Goal: Task Accomplishment & Management: Use online tool/utility

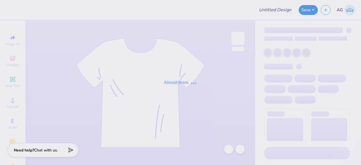
type input "tees for [MEDICAL_DATA] awareness [PERSON_NAME]"
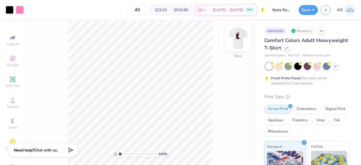
click at [234, 40] on img at bounding box center [238, 38] width 23 height 23
click at [131, 155] on input "range" at bounding box center [138, 154] width 38 height 5
click at [125, 155] on input "range" at bounding box center [138, 154] width 38 height 5
type input "1.48"
click at [122, 153] on input "range" at bounding box center [138, 154] width 38 height 5
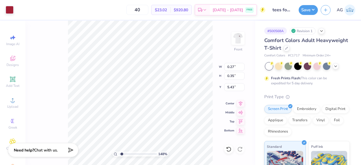
type input "4.59"
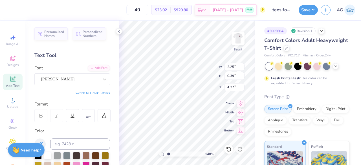
type input "4.27"
type textarea "2"
type textarea "1995"
type textarea "1985"
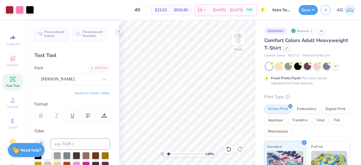
click at [120, 31] on icon at bounding box center [119, 31] width 5 height 5
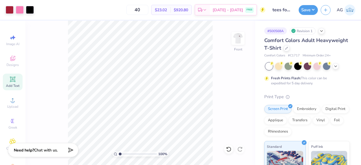
type input "1"
click at [119, 154] on input "range" at bounding box center [138, 154] width 38 height 5
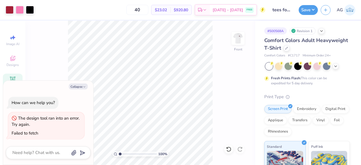
click at [222, 90] on div "100 % Front" at bounding box center [140, 93] width 230 height 144
click at [84, 86] on icon "button" at bounding box center [84, 86] width 3 height 3
type textarea "x"
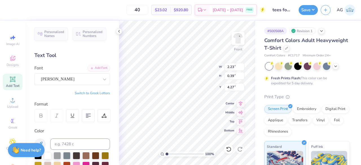
scroll to position [172, 0]
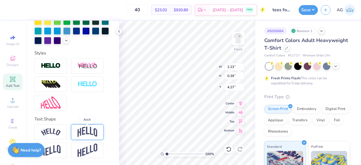
click at [85, 133] on img at bounding box center [88, 132] width 20 height 11
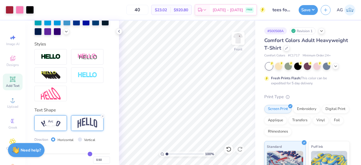
click at [56, 127] on img at bounding box center [51, 123] width 20 height 8
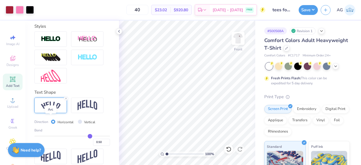
scroll to position [205, 0]
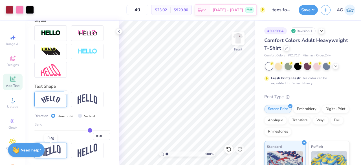
click at [53, 154] on img at bounding box center [51, 150] width 20 height 11
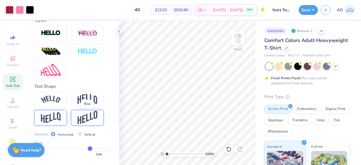
click at [81, 114] on img at bounding box center [88, 118] width 20 height 14
click at [104, 111] on div at bounding box center [102, 111] width 5 height 5
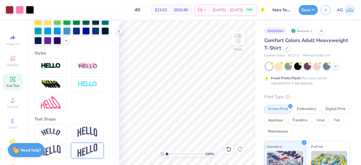
scroll to position [172, 0]
click at [119, 34] on div at bounding box center [119, 31] width 6 height 6
click at [176, 154] on input "range" at bounding box center [185, 154] width 38 height 5
click at [168, 153] on input "range" at bounding box center [185, 154] width 38 height 5
click at [120, 31] on icon at bounding box center [119, 31] width 5 height 5
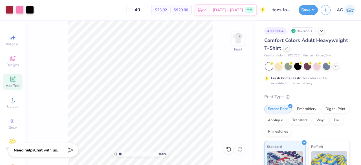
type input "1"
click at [119, 154] on input "range" at bounding box center [138, 154] width 38 height 5
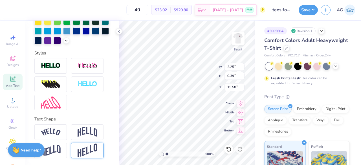
type input "2.23"
type input "4.27"
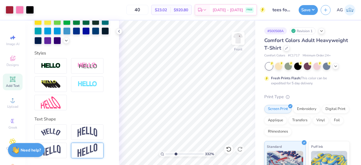
click at [175, 152] on input "range" at bounding box center [185, 154] width 38 height 5
type input "1"
click at [166, 154] on input "range" at bounding box center [185, 154] width 38 height 5
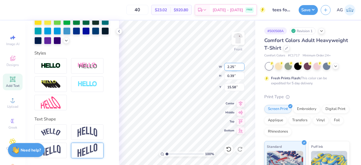
click at [234, 68] on input "2.25" at bounding box center [234, 67] width 20 height 8
type input "2.28"
type input "0.40"
type input "15.57"
click at [236, 66] on input "2.23" at bounding box center [234, 67] width 20 height 8
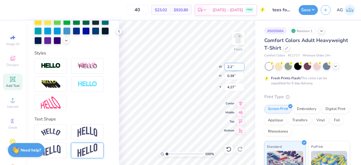
type input "2"
type input "3.00"
type input "0.53"
type input "4.21"
click at [233, 69] on input "2.28" at bounding box center [234, 67] width 20 height 8
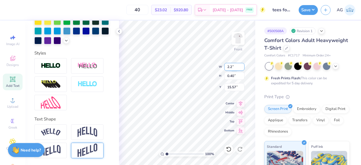
type input "2"
type input "3.00"
type input "0.52"
type input "15.51"
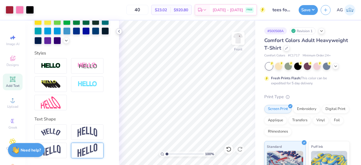
click at [119, 30] on icon at bounding box center [119, 31] width 5 height 5
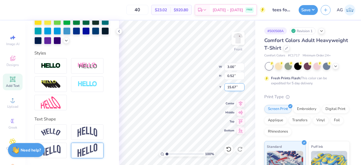
click at [236, 87] on input "15.67" at bounding box center [234, 87] width 20 height 8
type input "15"
click at [232, 77] on input "0.52" at bounding box center [234, 76] width 20 height 8
click at [230, 75] on input "152" at bounding box center [234, 76] width 20 height 8
type input "1.52"
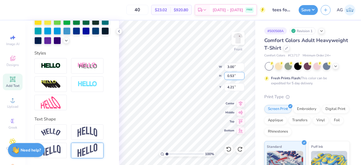
click at [233, 78] on input "0.53" at bounding box center [234, 76] width 20 height 8
type input "0"
type input "1.52"
type input "8.66"
type input "3.71"
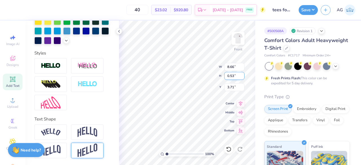
type input "0.53"
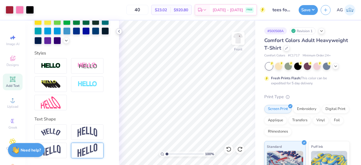
click at [120, 31] on icon at bounding box center [119, 31] width 5 height 5
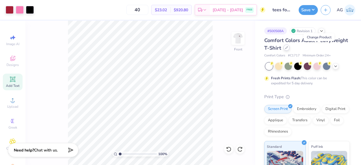
click at [290, 49] on div at bounding box center [287, 48] width 6 height 6
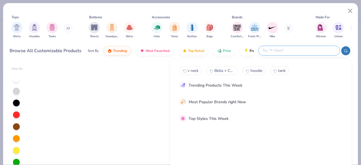
click at [311, 49] on input "text" at bounding box center [299, 50] width 74 height 6
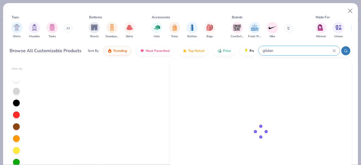
type input "gildan"
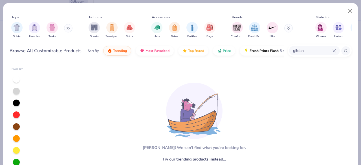
click at [89, 81] on div "[PERSON_NAME]! We can't find what you're looking for. Try our trending products…" at bounding box center [191, 134] width 321 height 145
type textarea "x"
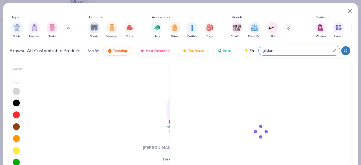
scroll to position [66, 0]
click at [314, 52] on input "gildan" at bounding box center [297, 50] width 71 height 6
type input "gildan g500"
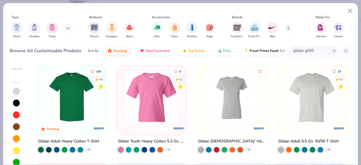
click at [308, 52] on input "gildan g500" at bounding box center [313, 50] width 40 height 6
click at [63, 109] on img at bounding box center [72, 97] width 58 height 52
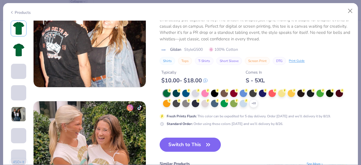
scroll to position [709, 0]
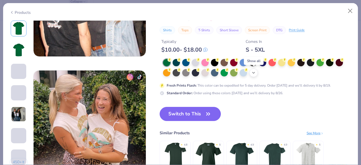
click at [255, 69] on div "+ 22" at bounding box center [253, 73] width 8 height 8
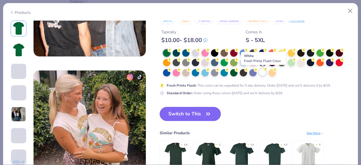
click at [264, 73] on div at bounding box center [262, 72] width 7 height 7
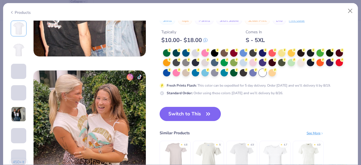
click at [192, 112] on button "Switch to This" at bounding box center [190, 114] width 61 height 14
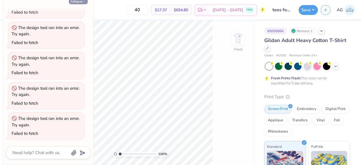
click at [82, 3] on button "Collapse" at bounding box center [78, 1] width 19 height 6
type textarea "x"
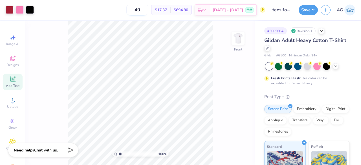
click at [148, 11] on input "40" at bounding box center [137, 10] width 22 height 10
type input "4"
click at [146, 10] on input "035" at bounding box center [137, 10] width 22 height 10
click at [313, 11] on button "Save" at bounding box center [308, 9] width 19 height 10
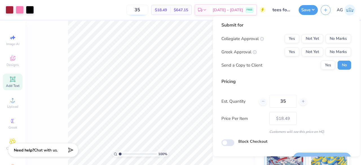
click at [148, 10] on input "35" at bounding box center [137, 10] width 22 height 10
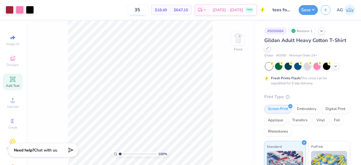
type input "3"
type input "040"
click at [306, 8] on button "Save" at bounding box center [308, 9] width 19 height 10
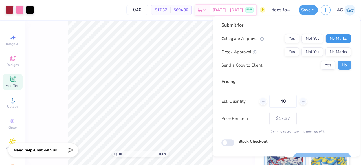
click at [326, 41] on button "No Marks" at bounding box center [339, 38] width 26 height 9
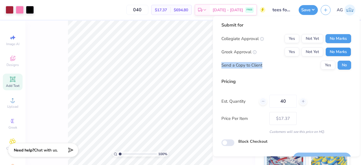
click at [329, 55] on div "Collegiate Approval Yes Not Yet No Marks Greek Approval Yes Not Yet No Marks Se…" at bounding box center [286, 52] width 130 height 36
click at [329, 55] on button "No Marks" at bounding box center [339, 51] width 26 height 9
click at [293, 73] on div "Submit for Collegiate Approval Yes Not Yet No Marks Greek Approval Yes Not Yet …" at bounding box center [286, 48] width 130 height 52
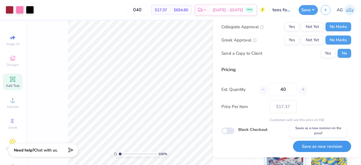
click at [314, 146] on button "Save as new revision" at bounding box center [322, 147] width 58 height 12
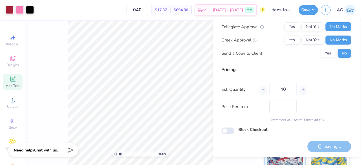
type input "$17.37"
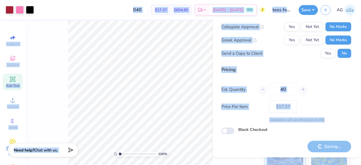
drag, startPoint x: 227, startPoint y: 141, endPoint x: 270, endPoint y: 166, distance: 49.8
click at [270, 165] on html "Art colors 040 $17.37 Per Item $694.80 Total Est. Delivery [DATE] - [DATE] FREE…" at bounding box center [180, 82] width 361 height 165
